Goal: Share content

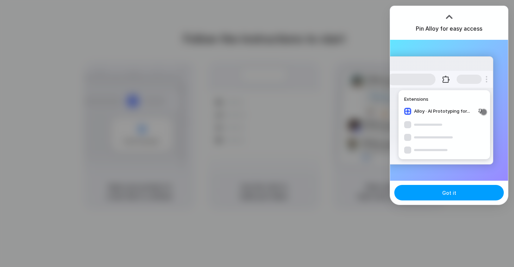
click at [441, 193] on button "Got it" at bounding box center [449, 192] width 110 height 15
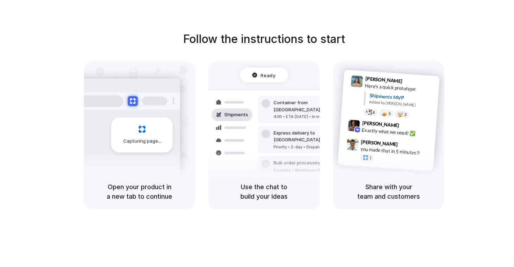
click at [460, 35] on div "Follow the instructions to start Capturing page Open your product in a new tab …" at bounding box center [264, 120] width 514 height 179
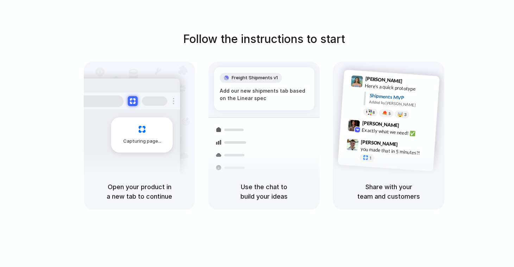
click at [257, 133] on div at bounding box center [257, 133] width 0 height 0
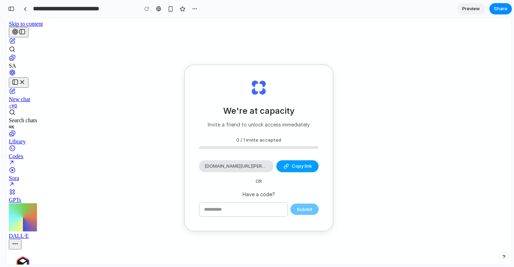
click at [281, 169] on button "Copy link" at bounding box center [297, 166] width 42 height 12
